Goal: Task Accomplishment & Management: Complete application form

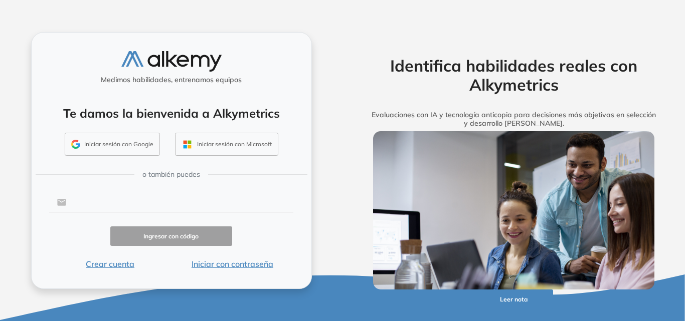
click at [137, 195] on input "text" at bounding box center [179, 202] width 227 height 19
type input "**********"
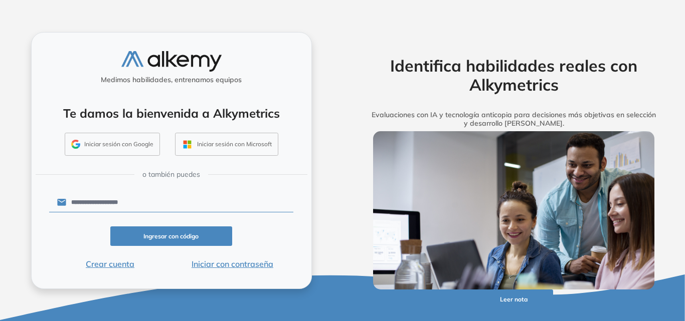
click at [219, 265] on button "Iniciar con contraseña" at bounding box center [232, 264] width 122 height 12
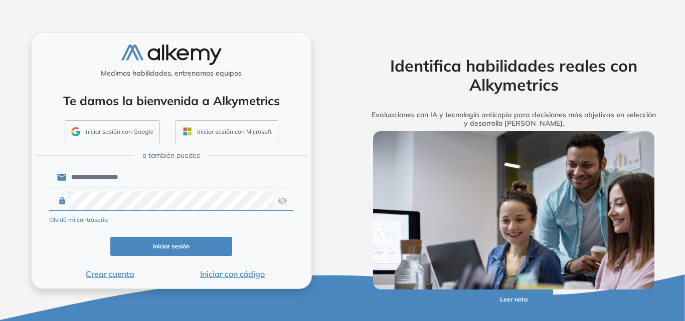
click at [155, 248] on button "Iniciar sesión" at bounding box center [171, 247] width 122 height 20
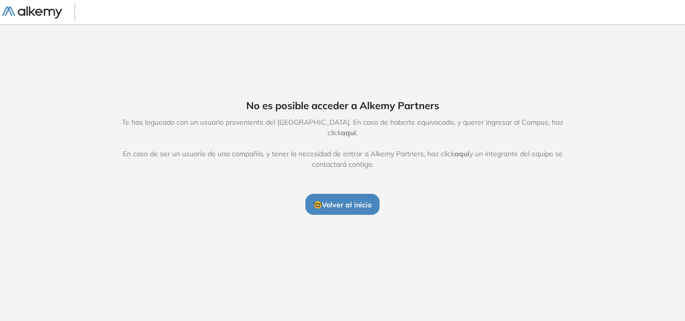
click at [342, 202] on span "🤓 Volver al inicio" at bounding box center [342, 204] width 58 height 9
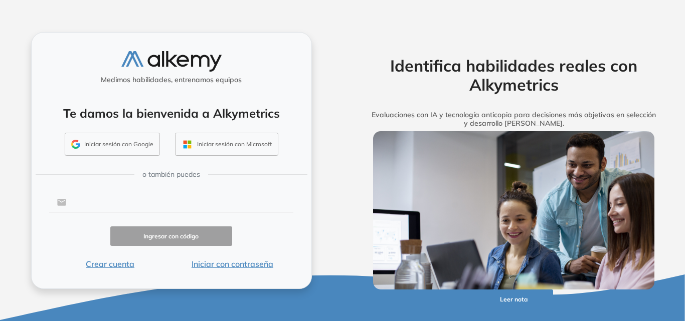
click at [147, 203] on input "text" at bounding box center [179, 202] width 227 height 19
type input "**********"
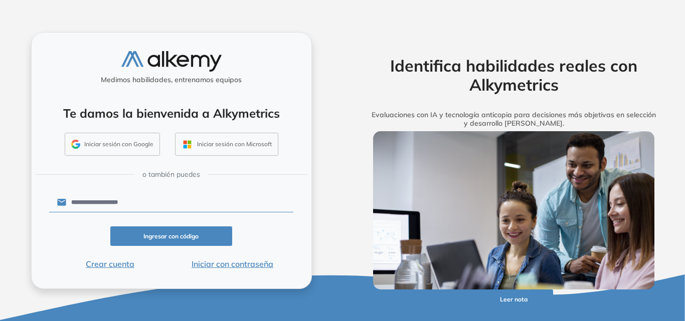
click at [168, 236] on button "Ingresar con código" at bounding box center [171, 237] width 122 height 20
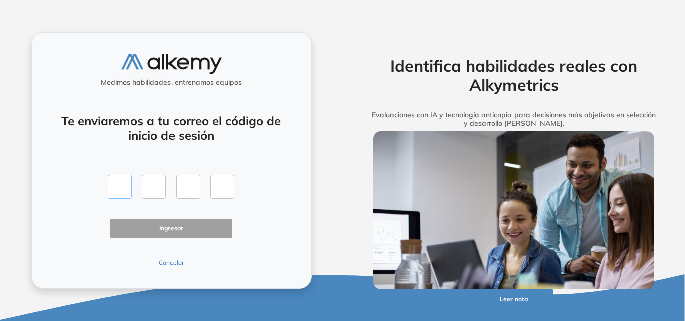
click at [117, 185] on input "text" at bounding box center [120, 187] width 24 height 24
type input "*"
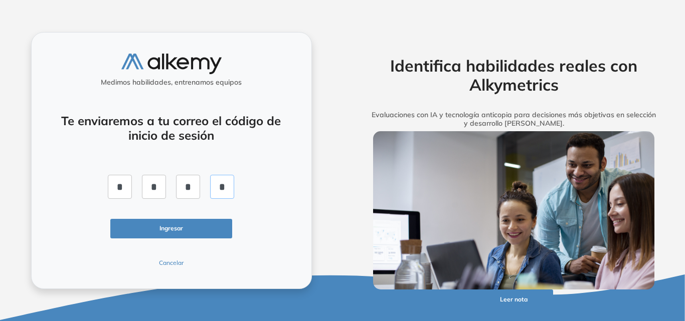
type input "*"
click at [168, 229] on button "Ingresar" at bounding box center [171, 229] width 122 height 20
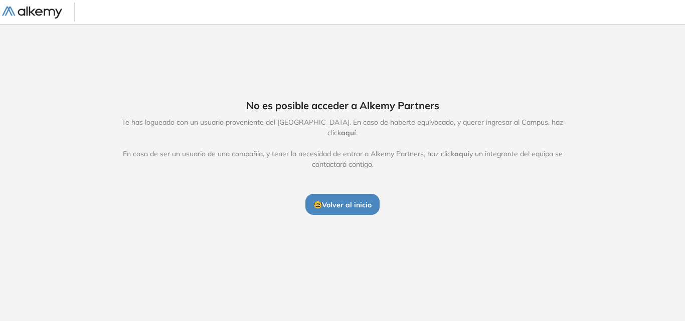
click at [344, 200] on span "🤓 Volver al inicio" at bounding box center [342, 204] width 58 height 9
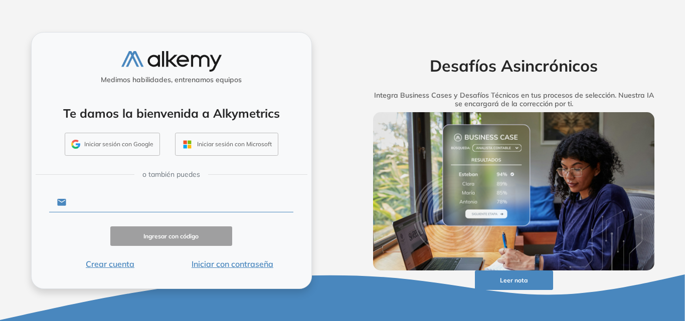
click at [88, 200] on input "text" at bounding box center [179, 202] width 227 height 19
type input "**********"
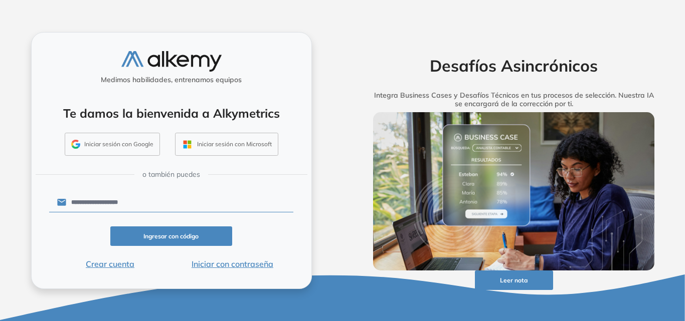
click at [213, 265] on button "Iniciar con contraseña" at bounding box center [232, 264] width 122 height 12
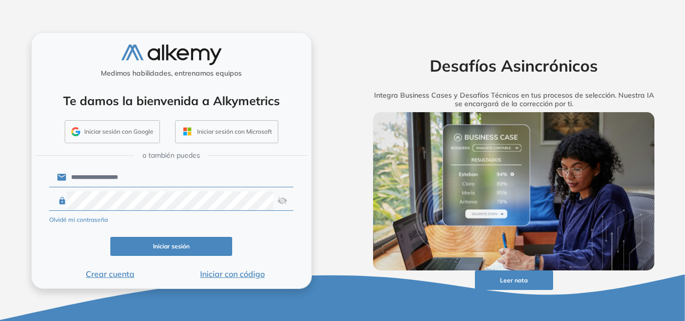
click at [154, 246] on button "Iniciar sesión" at bounding box center [171, 247] width 122 height 20
click at [159, 246] on button "Iniciar sesión" at bounding box center [171, 247] width 122 height 20
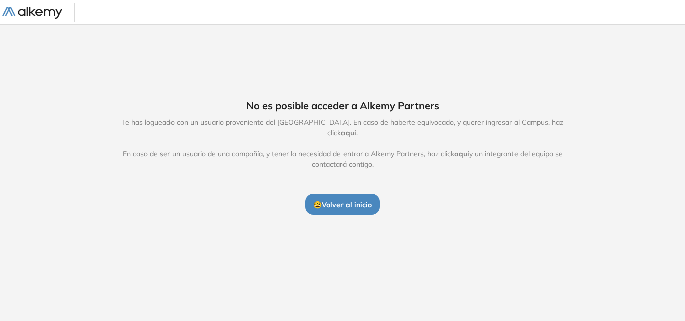
click at [356, 128] on span "aquí" at bounding box center [348, 132] width 15 height 9
